Goal: Information Seeking & Learning: Learn about a topic

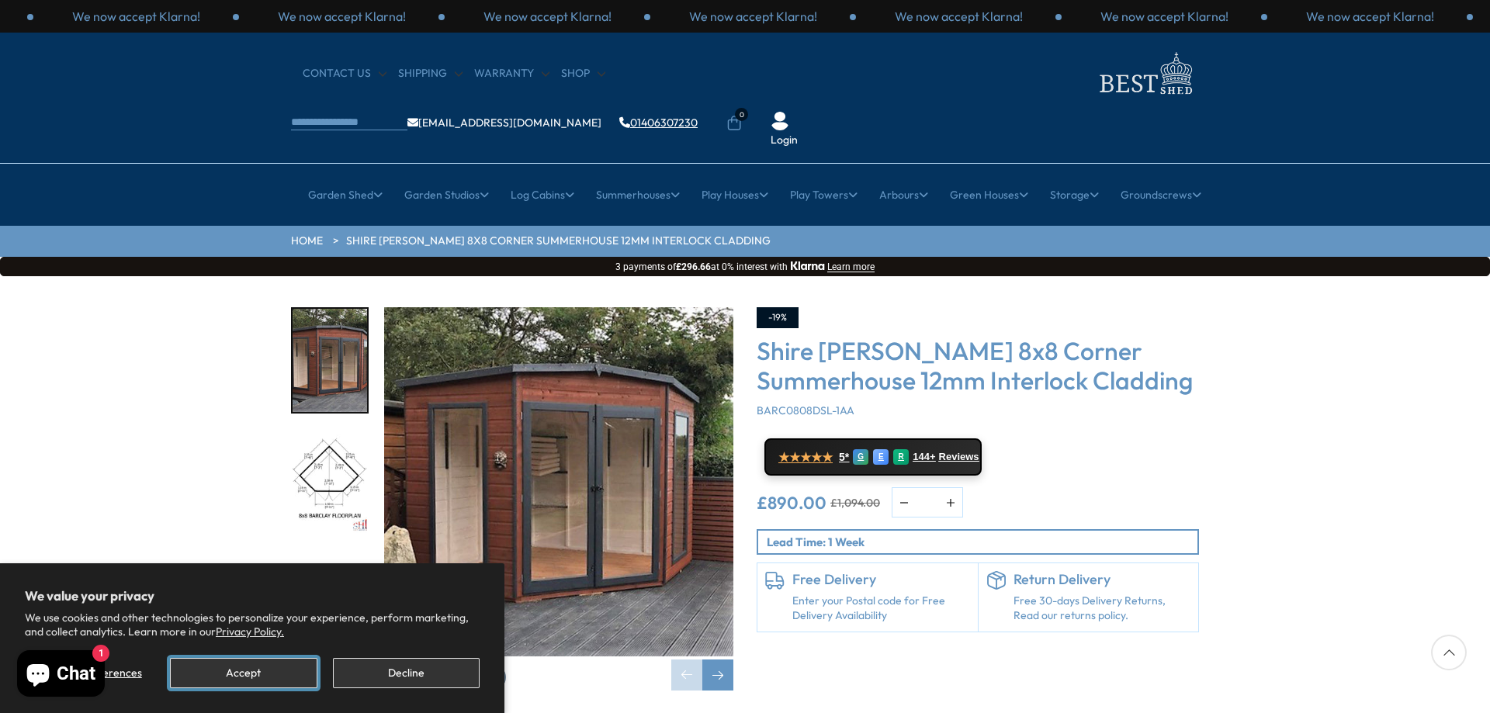
click at [258, 669] on button "Accept" at bounding box center [243, 673] width 147 height 30
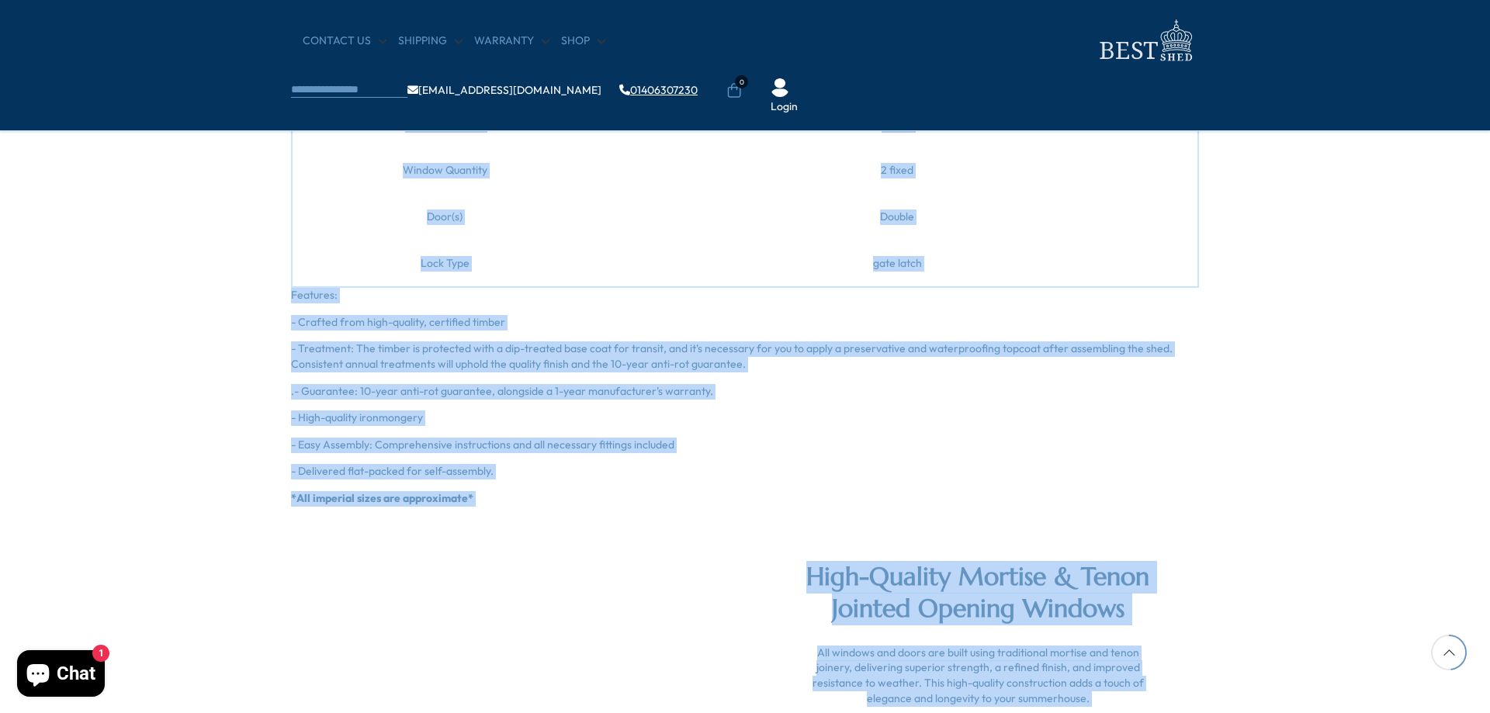
scroll to position [1880, 0]
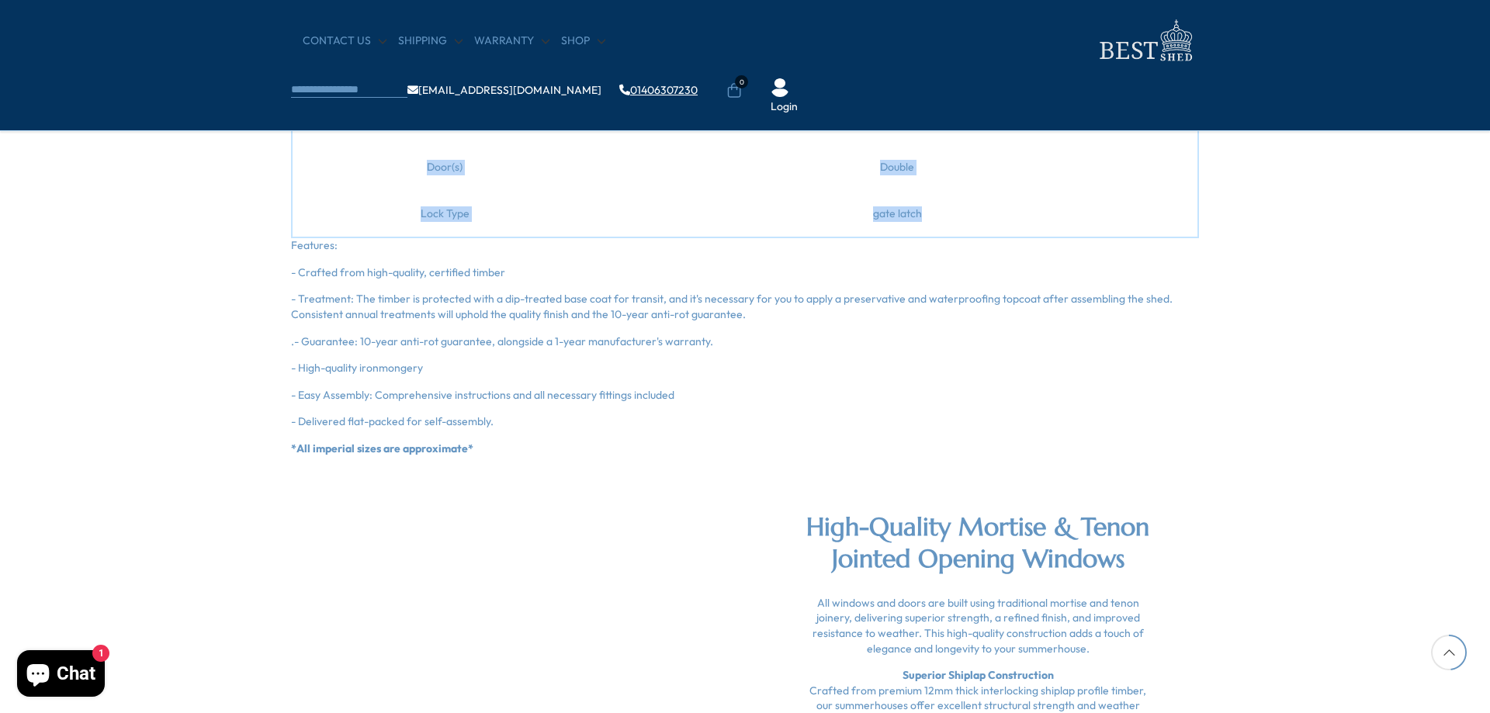
drag, startPoint x: 418, startPoint y: 282, endPoint x: 945, endPoint y: 203, distance: 532.9
copy tbody "Width (mm) 2248g Depth (mm) 2248g Ridge Height (mm) 2010 int 2130 ext [PERSON_N…"
click at [813, 414] on p "- Delivered flat-packed for self-assembly." at bounding box center [745, 422] width 908 height 16
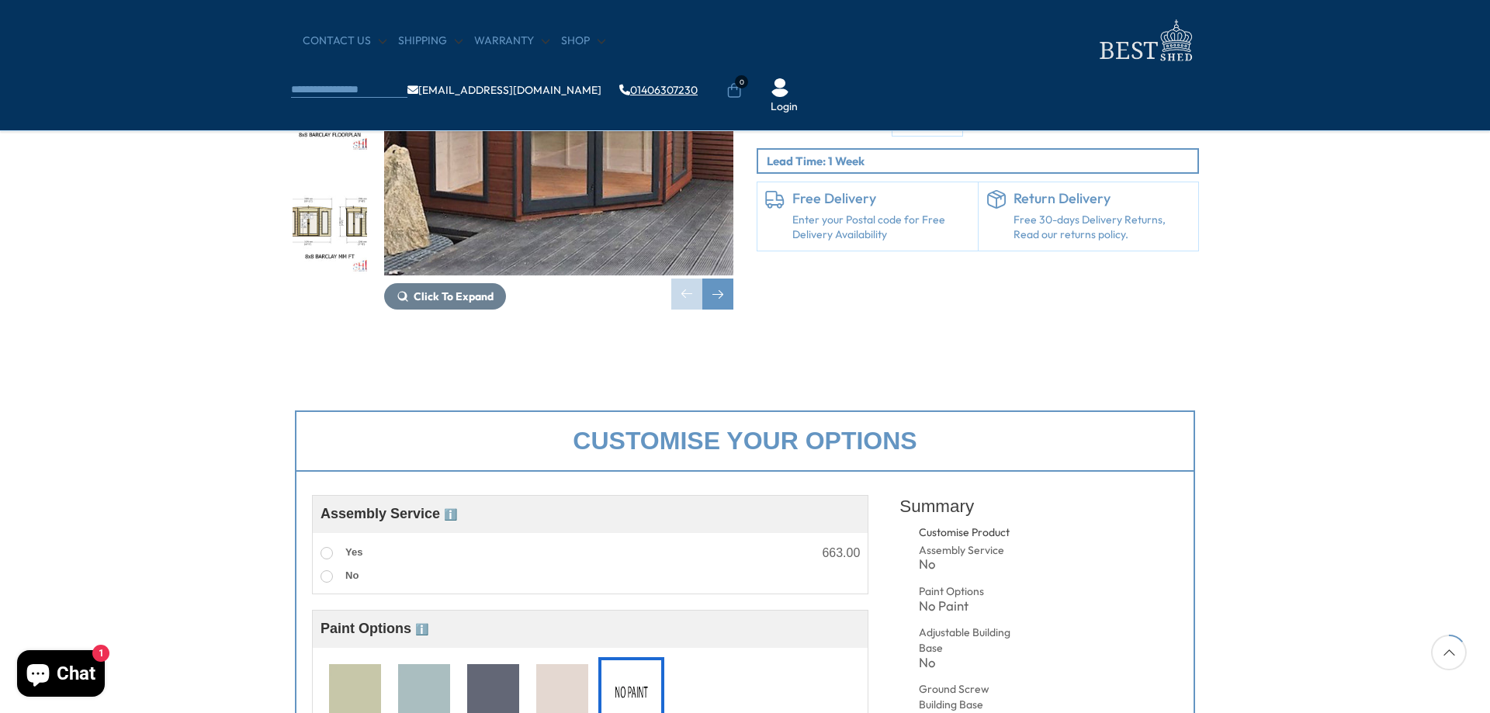
scroll to position [95, 0]
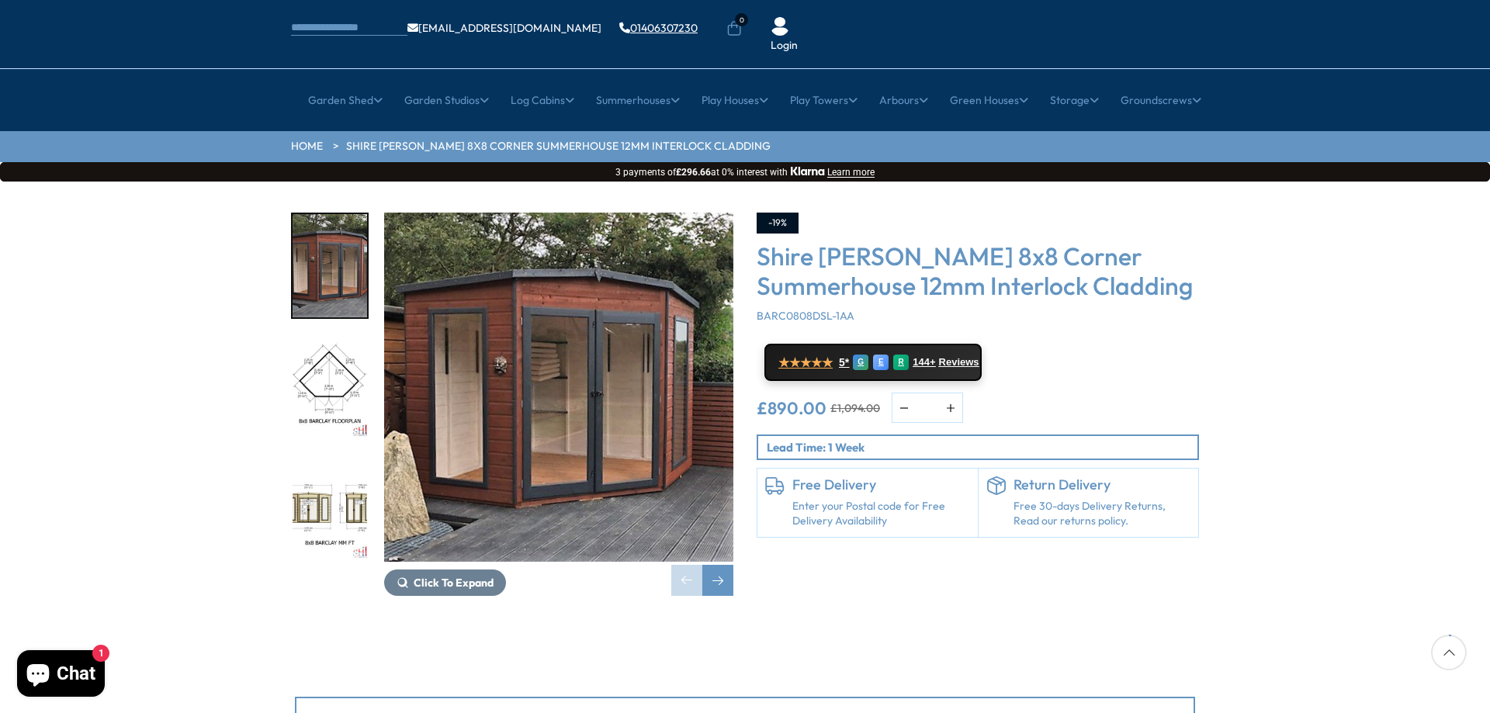
click at [314, 336] on img "2 / 14" at bounding box center [330, 387] width 75 height 103
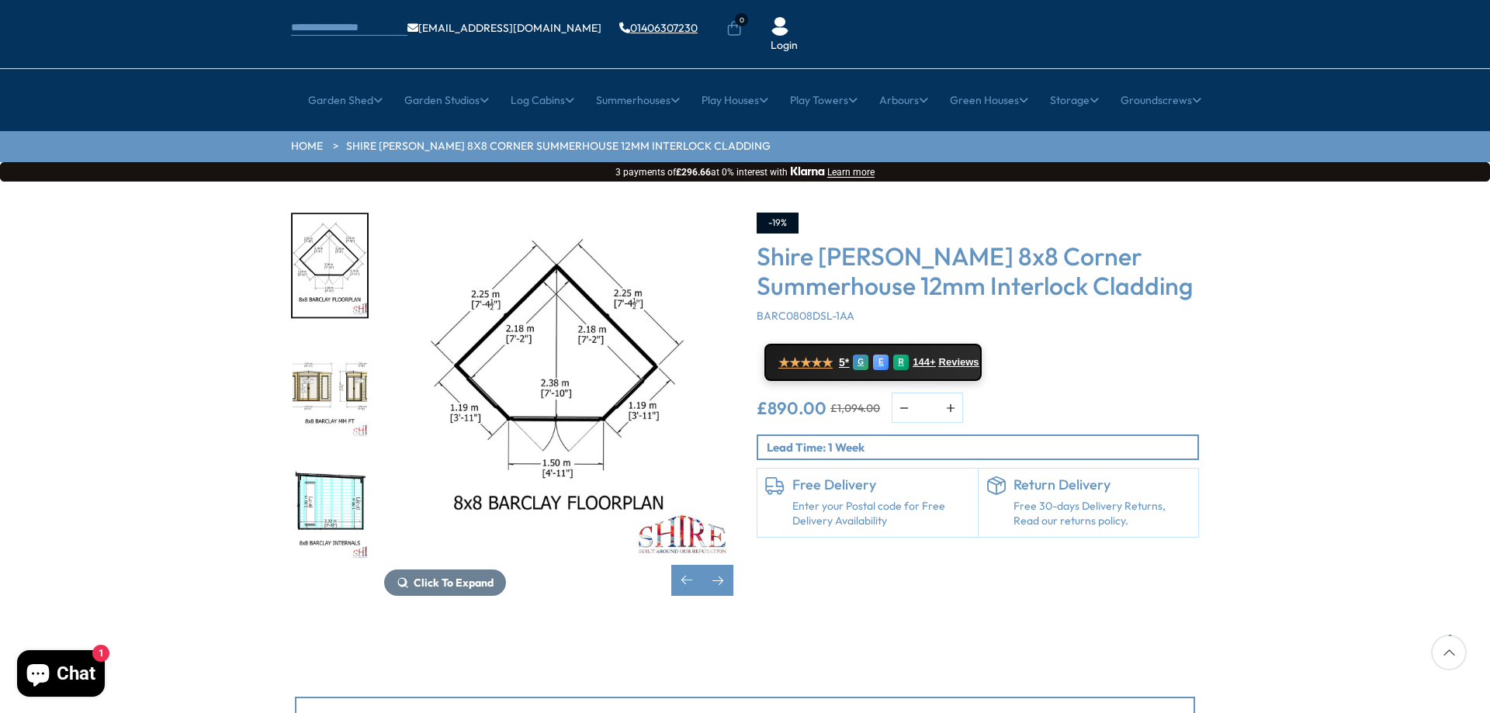
click at [339, 459] on img "4 / 14" at bounding box center [330, 508] width 75 height 103
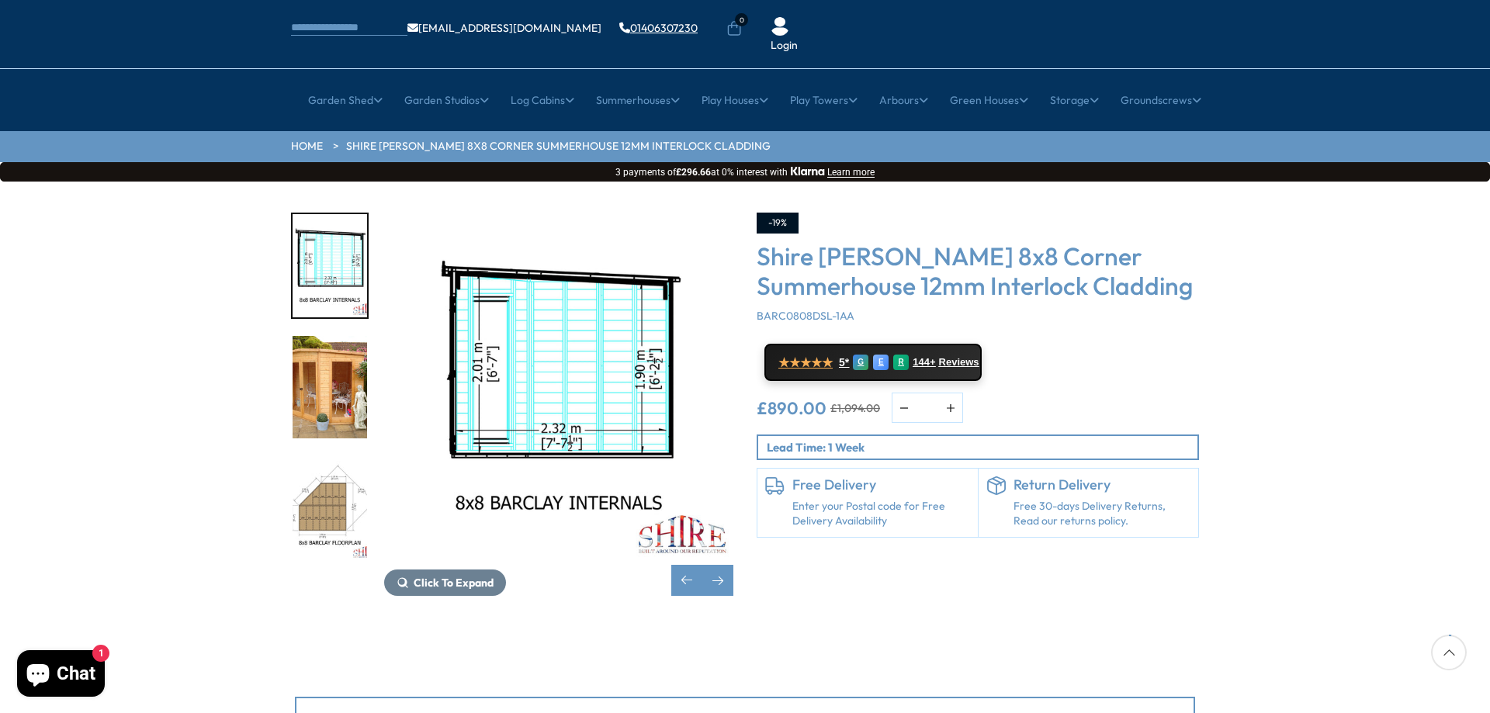
click at [322, 466] on img "6 / 14" at bounding box center [330, 508] width 75 height 103
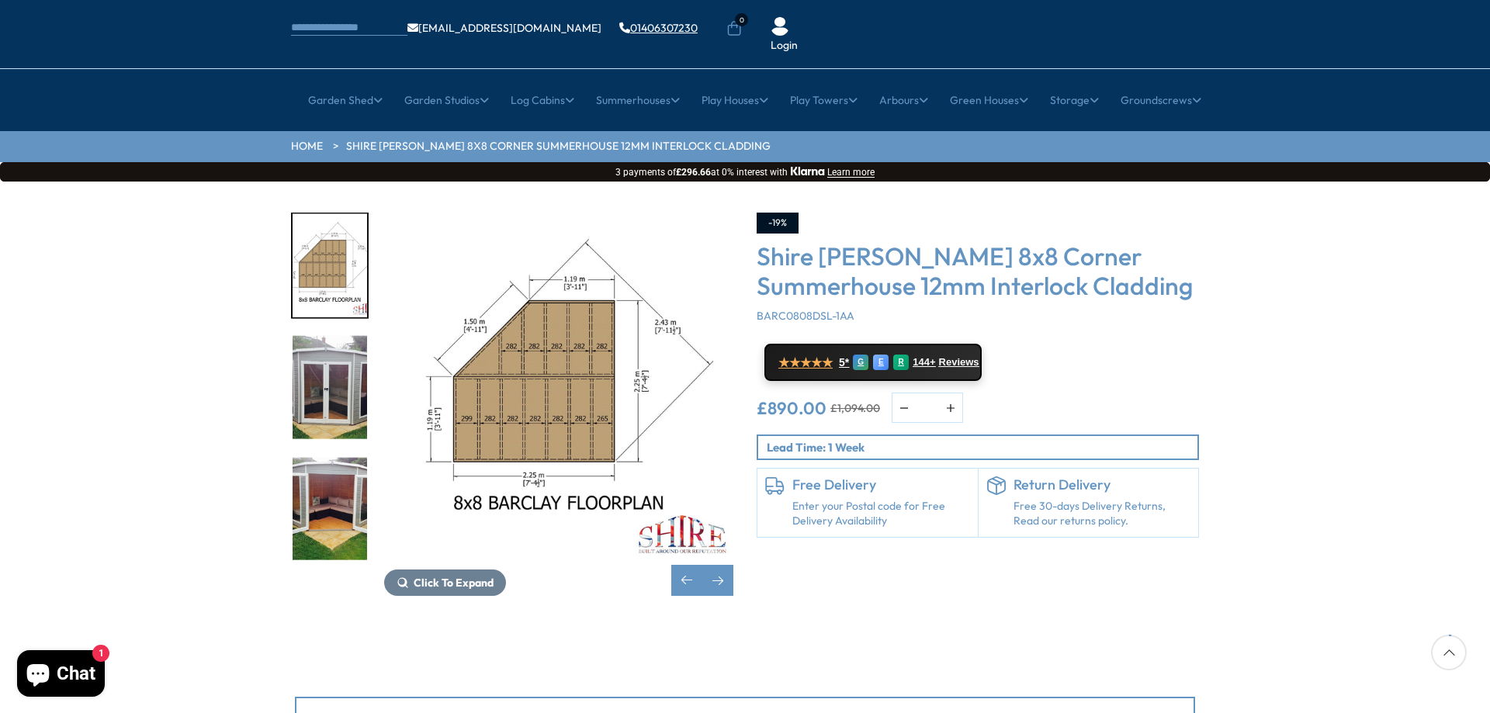
click at [328, 359] on img "7 / 14" at bounding box center [330, 387] width 75 height 103
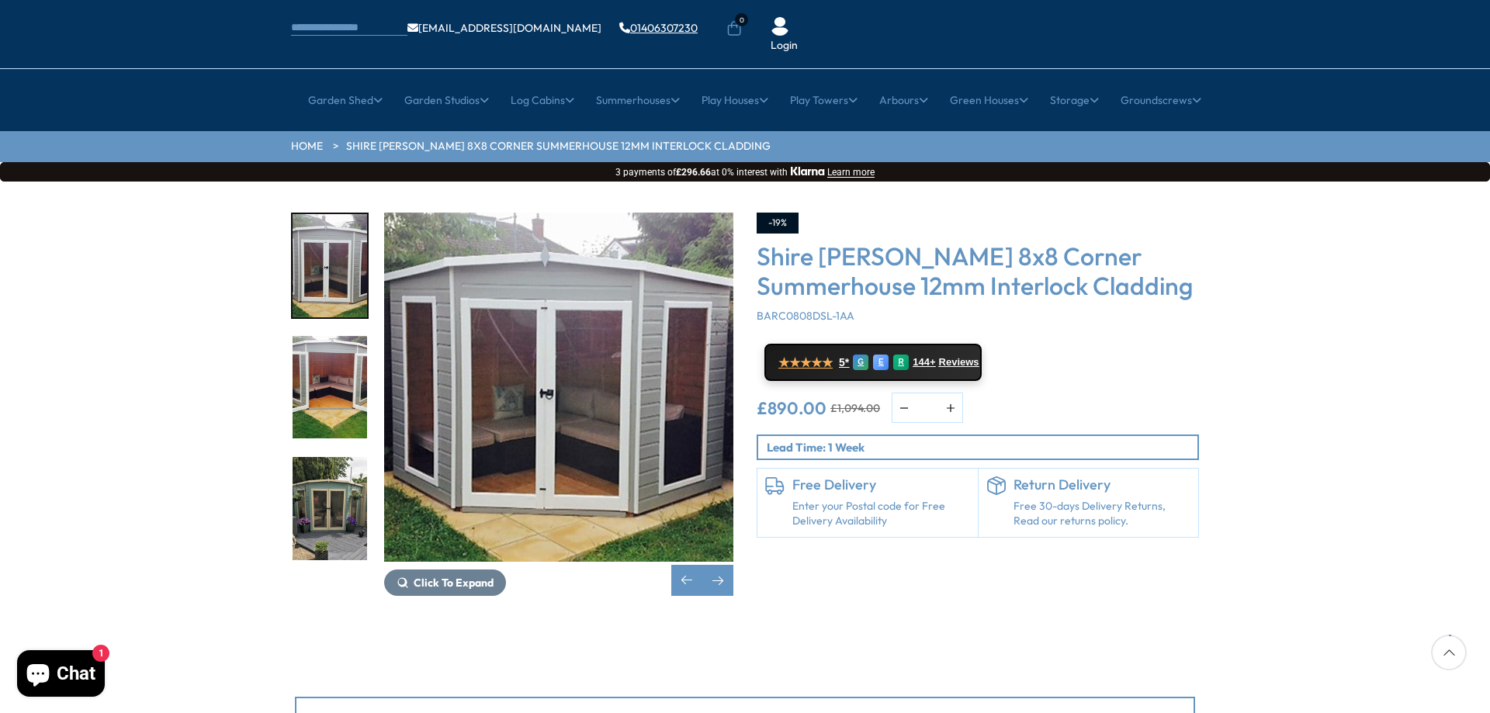
click at [328, 346] on img "8 / 14" at bounding box center [330, 387] width 75 height 103
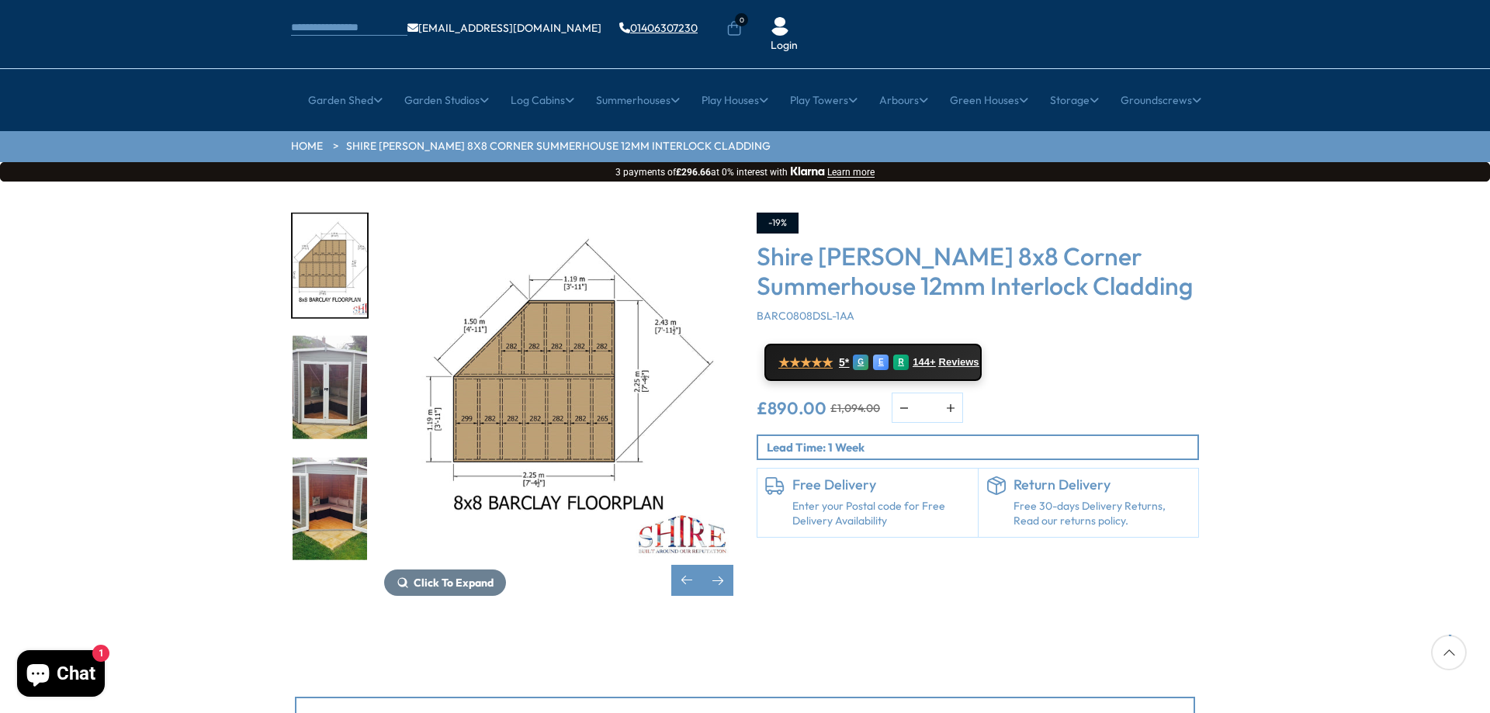
click at [335, 457] on img "8 / 14" at bounding box center [330, 508] width 75 height 103
click at [324, 462] on img "8 / 14" at bounding box center [330, 508] width 75 height 103
click at [331, 457] on img "8 / 14" at bounding box center [330, 508] width 75 height 103
click at [305, 457] on img "8 / 14" at bounding box center [330, 508] width 75 height 103
